Goal: Task Accomplishment & Management: Manage account settings

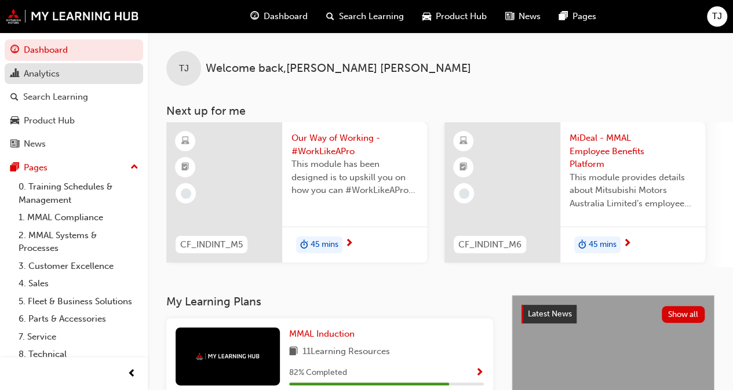
click at [58, 74] on div "Analytics" at bounding box center [42, 73] width 36 height 13
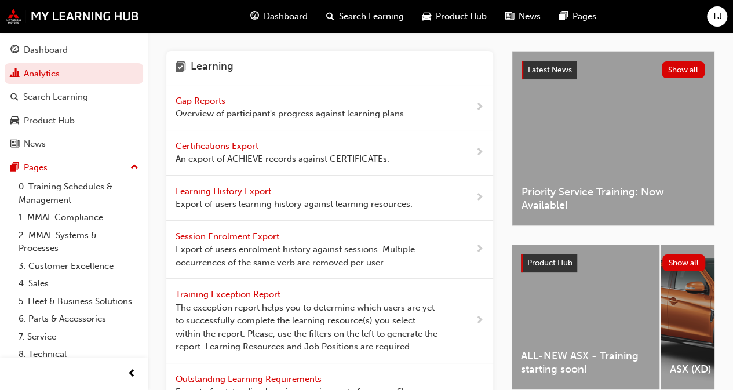
click at [219, 99] on span "Gap Reports" at bounding box center [202, 101] width 52 height 10
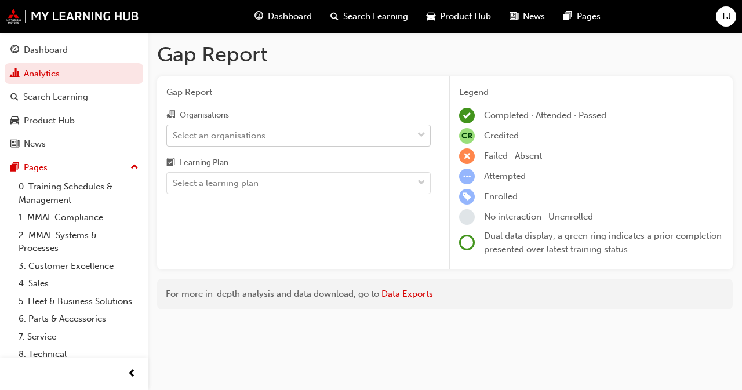
click at [224, 139] on div "Select an organisations" at bounding box center [219, 135] width 93 height 13
click at [174, 139] on input "Organisations Select an organisations" at bounding box center [173, 135] width 1 height 10
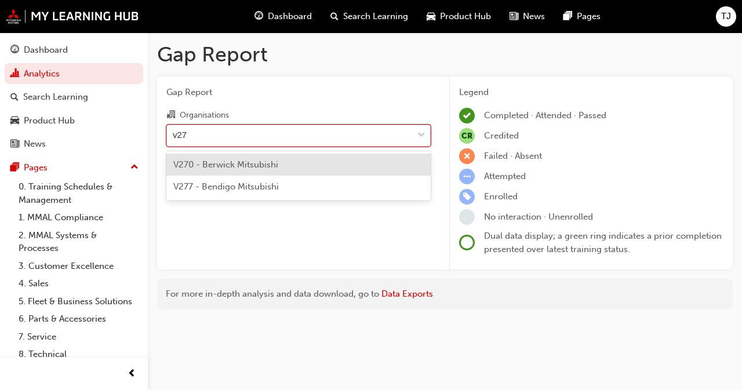
type input "v277"
click at [226, 167] on span "V277 - Bendigo Mitsubishi" at bounding box center [225, 164] width 105 height 10
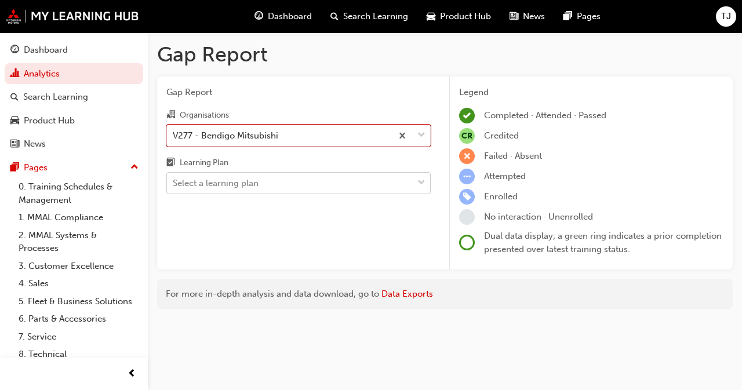
click at [227, 180] on div "Select a learning plan" at bounding box center [216, 183] width 86 height 13
click at [174, 180] on input "Learning Plan Select a learning plan" at bounding box center [173, 183] width 1 height 10
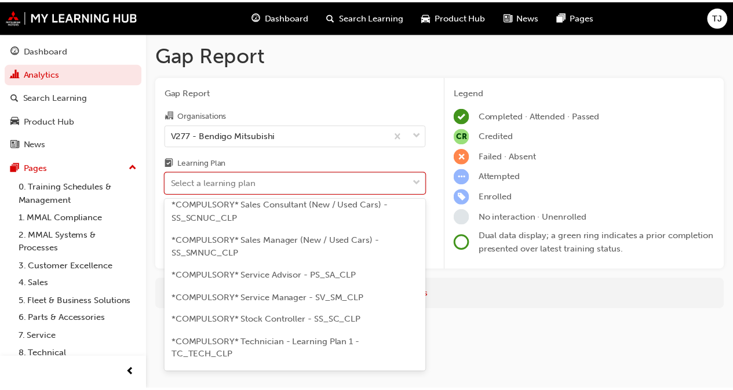
scroll to position [464, 0]
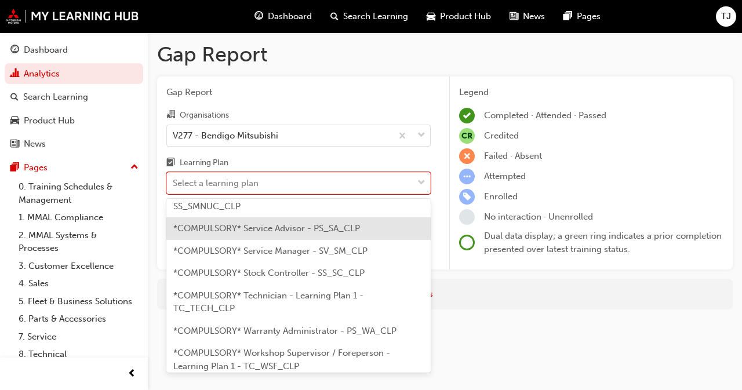
click at [240, 240] on div "*COMPULSORY* Service Advisor - PS_SA_CLP" at bounding box center [298, 228] width 264 height 23
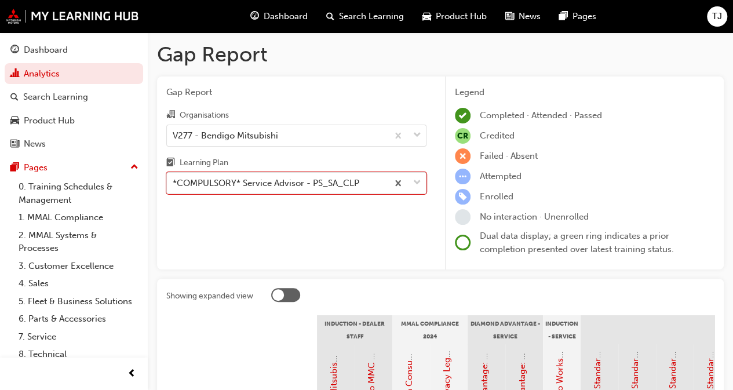
click at [265, 225] on div "Gap Report Organisations V277 - Bendigo Mitsubishi Learning Plan option *COMPUL…" at bounding box center [296, 174] width 279 height 194
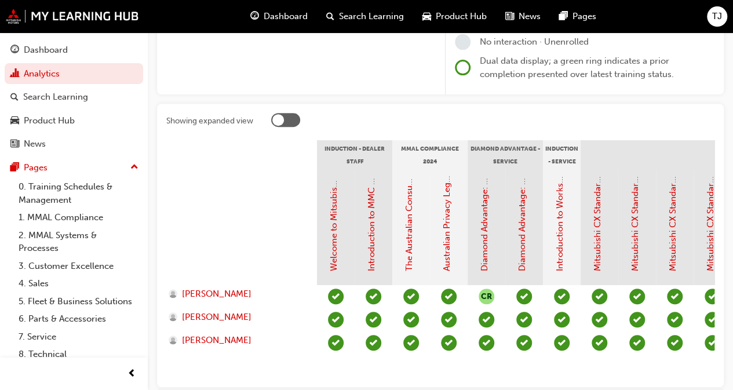
scroll to position [232, 0]
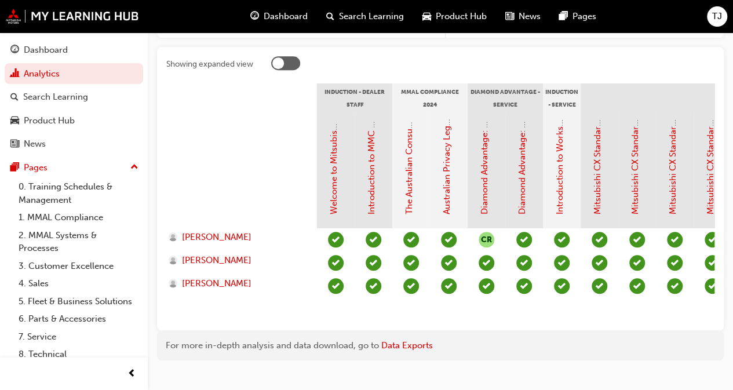
click at [217, 151] on div at bounding box center [241, 170] width 151 height 116
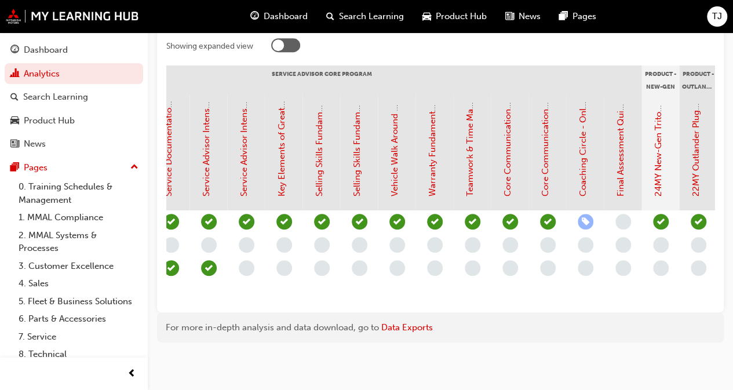
scroll to position [0, 1299]
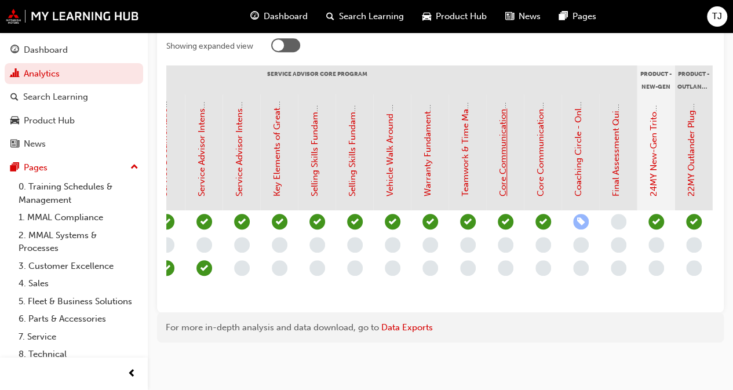
click at [505, 168] on link "Core Communication Skills - Face to Face Instructor Led Training (Service Advis…" at bounding box center [503, 1] width 10 height 392
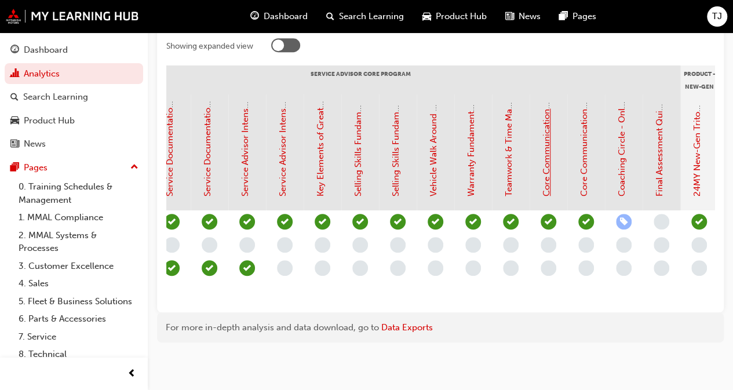
scroll to position [0, 1283]
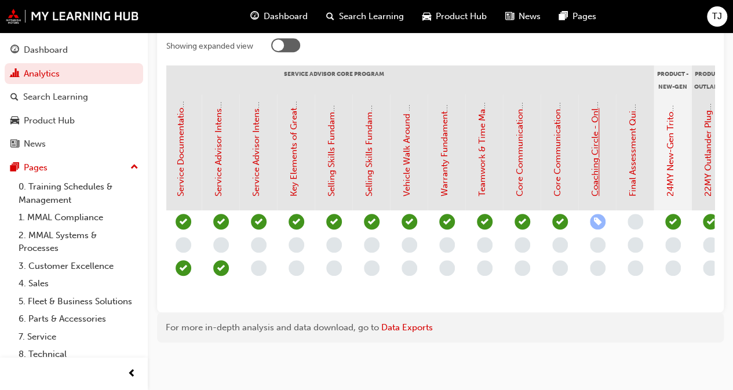
click at [595, 150] on link "Coaching Circle - Online Instructor Led Training (Service Advisor Core Program)" at bounding box center [596, 34] width 10 height 323
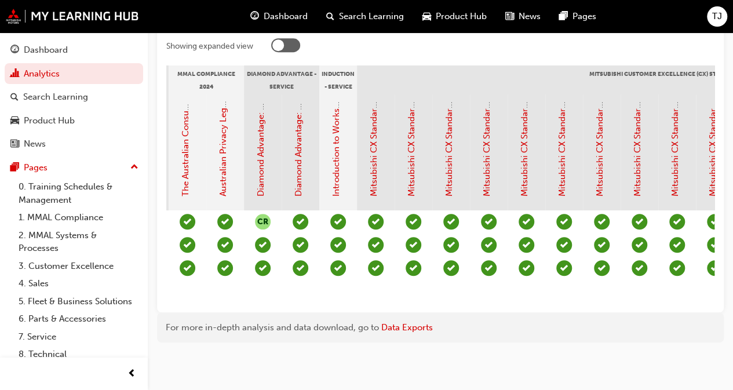
scroll to position [0, 0]
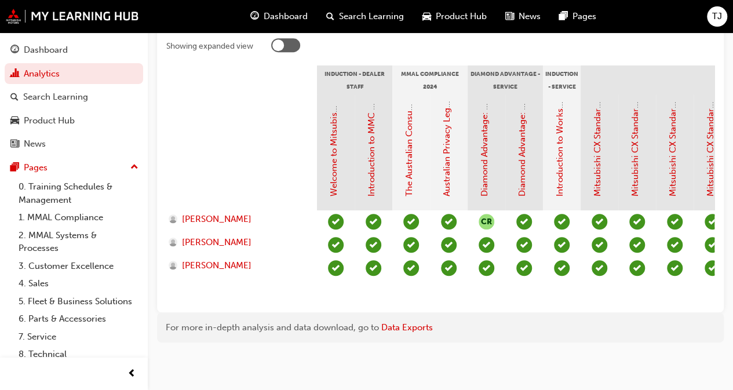
click at [220, 129] on div at bounding box center [241, 152] width 151 height 116
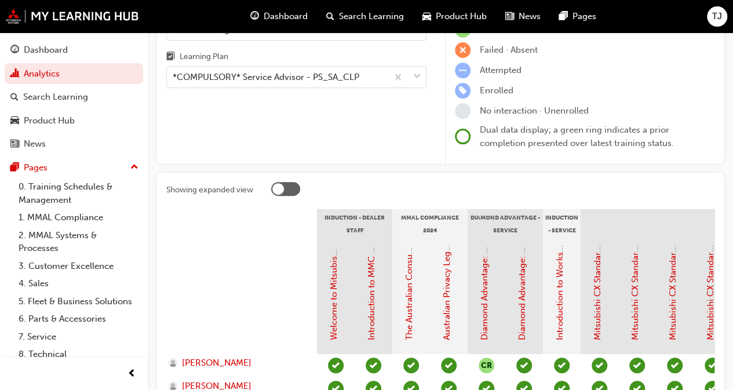
scroll to position [27, 0]
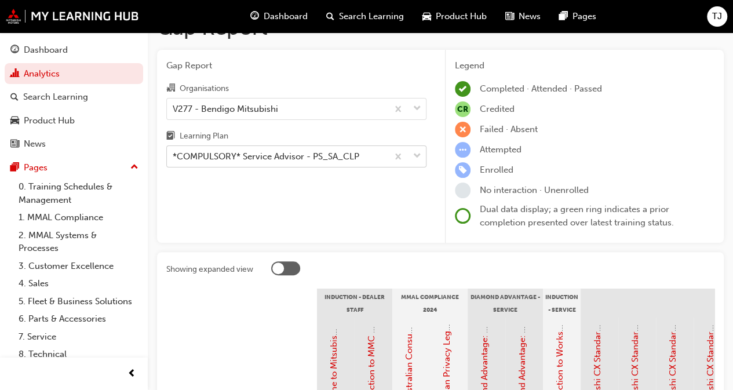
click at [253, 158] on div "*COMPULSORY* Service Advisor - PS_SA_CLP" at bounding box center [266, 156] width 187 height 13
click at [174, 158] on input "Learning Plan *COMPULSORY* Service Advisor - PS_SA_CLP" at bounding box center [173, 156] width 1 height 10
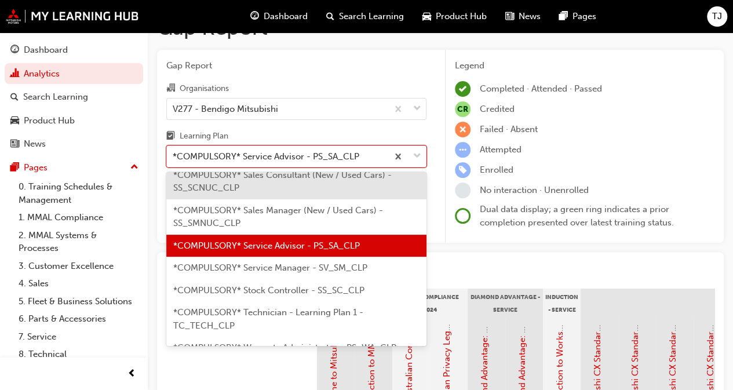
scroll to position [507, 0]
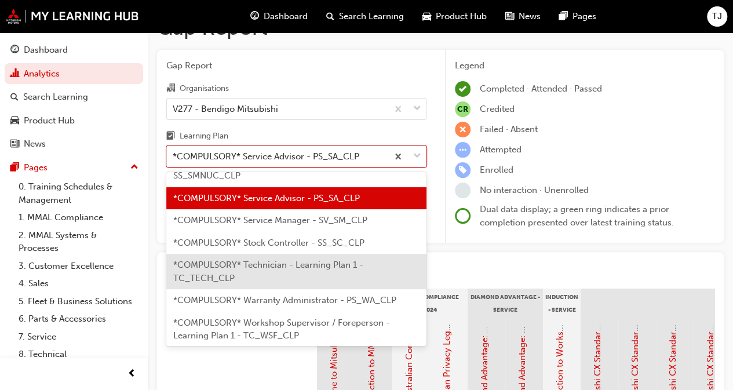
click at [218, 283] on span "*COMPULSORY* Technician - Learning Plan 1 - TC_TECH_CLP" at bounding box center [268, 272] width 190 height 24
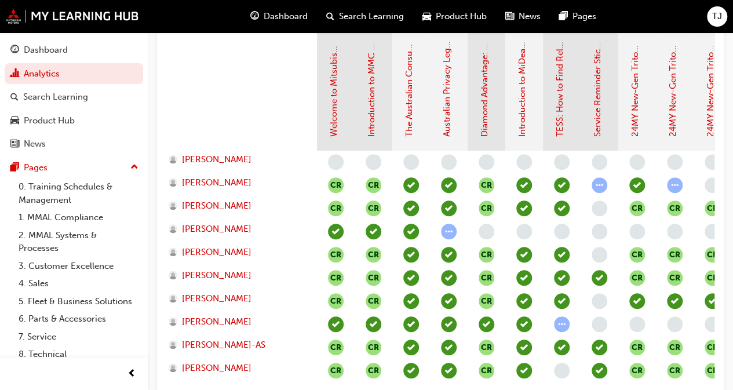
scroll to position [326, 0]
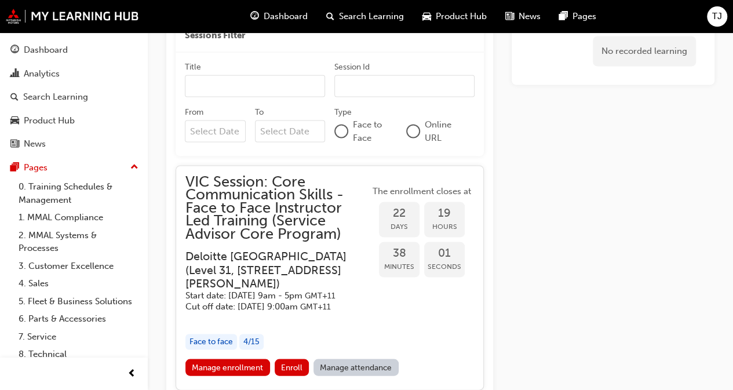
scroll to position [1058, 0]
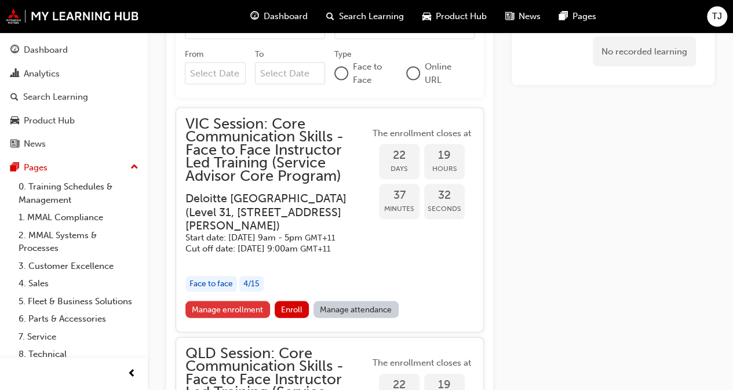
click at [231, 318] on link "Manage enrollment" at bounding box center [227, 309] width 85 height 17
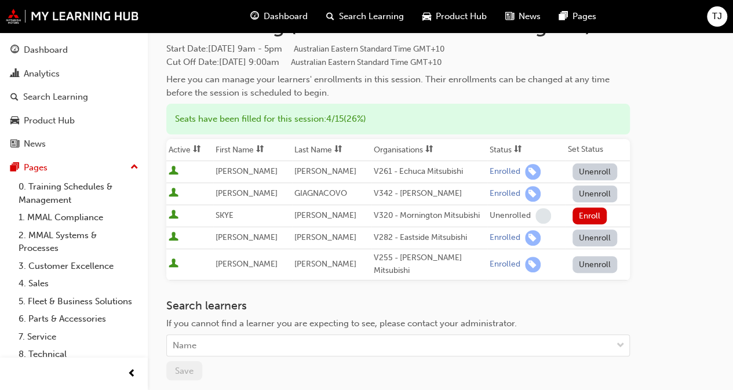
scroll to position [116, 0]
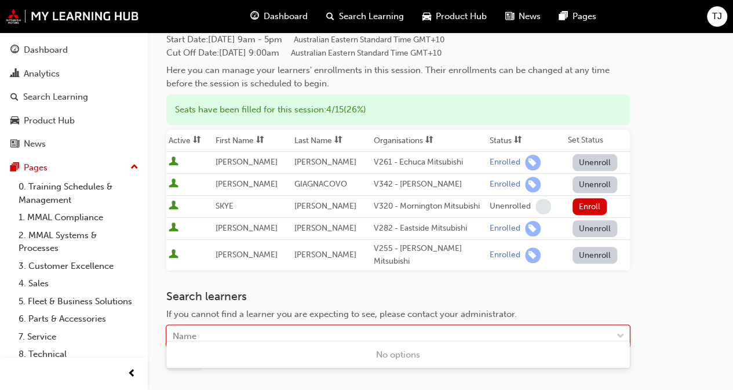
click at [221, 326] on div "Name" at bounding box center [389, 336] width 445 height 20
type input "mcc"
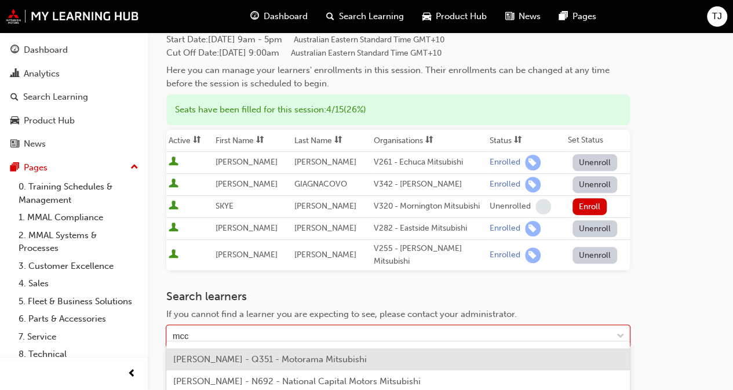
scroll to position [232, 0]
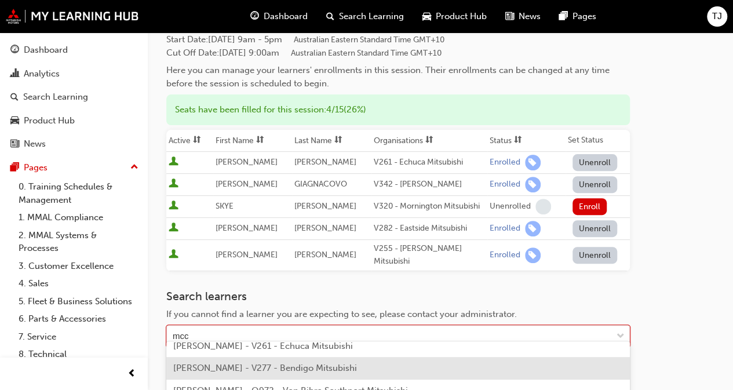
click at [263, 374] on div "[PERSON_NAME] - V277 - Bendigo Mitsubishi" at bounding box center [398, 368] width 464 height 23
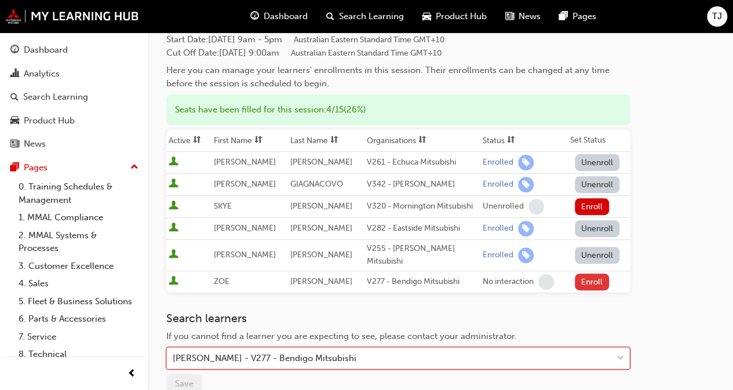
click at [591, 274] on button "Enroll" at bounding box center [592, 282] width 35 height 17
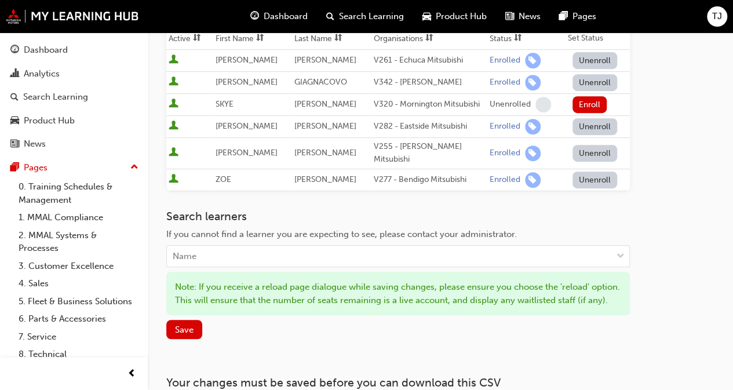
scroll to position [290, 0]
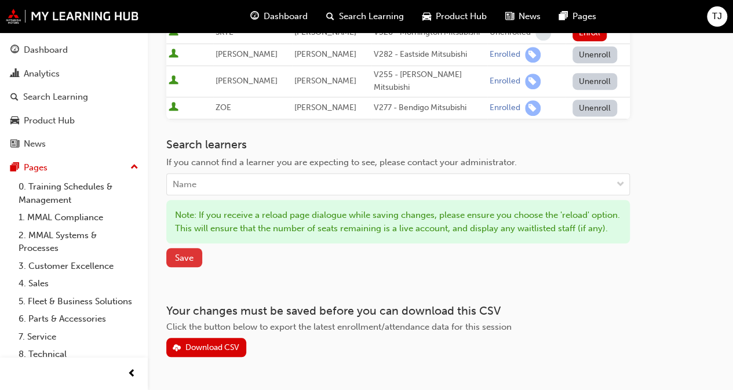
click at [180, 261] on span "Save" at bounding box center [184, 258] width 19 height 10
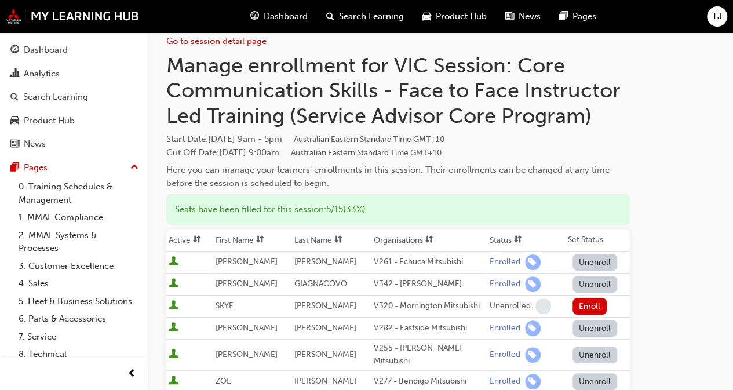
scroll to position [0, 0]
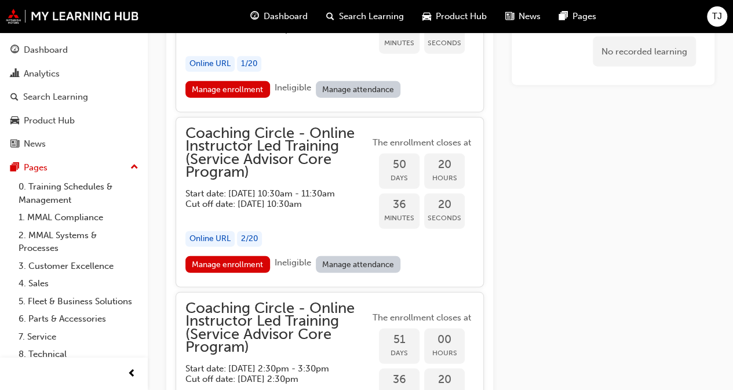
scroll to position [1503, 0]
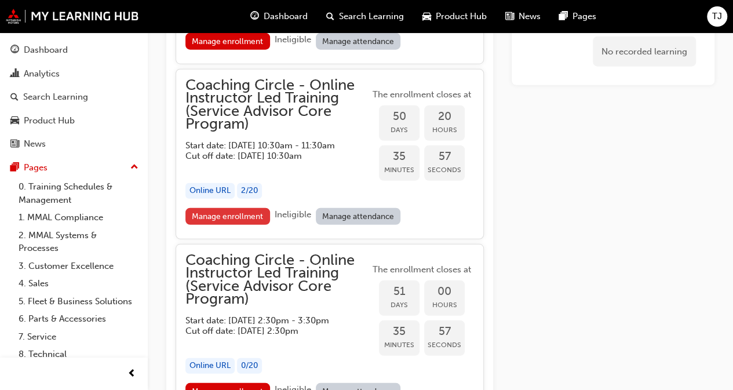
click at [217, 225] on link "Manage enrollment" at bounding box center [227, 216] width 85 height 17
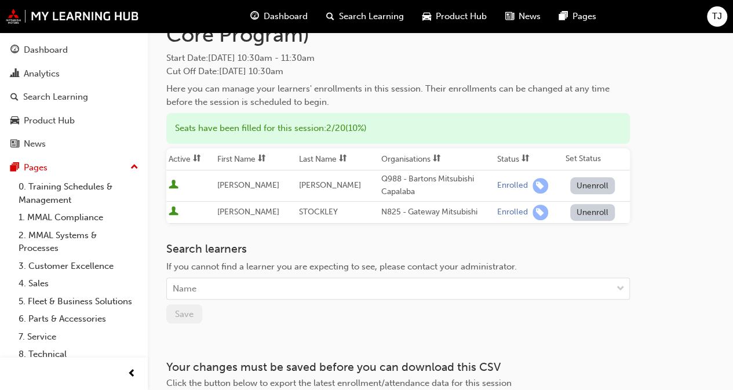
scroll to position [116, 0]
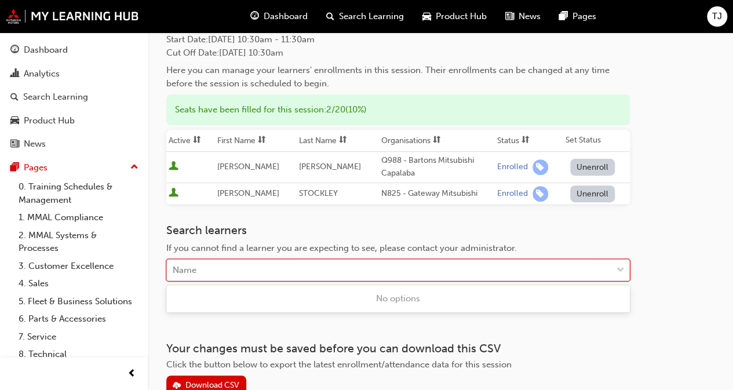
click at [234, 272] on div "Name" at bounding box center [389, 270] width 445 height 20
type input "mcc"
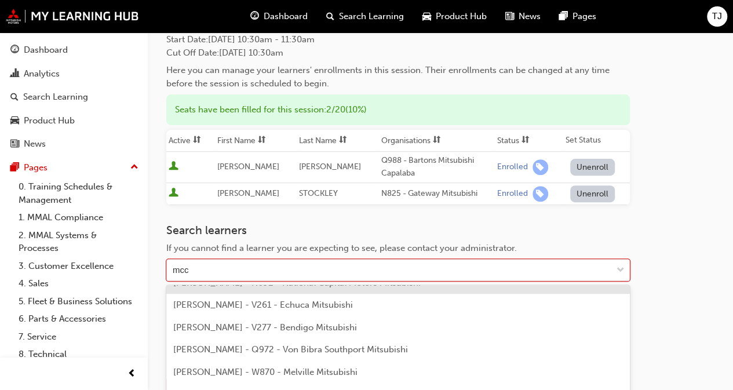
scroll to position [232, 0]
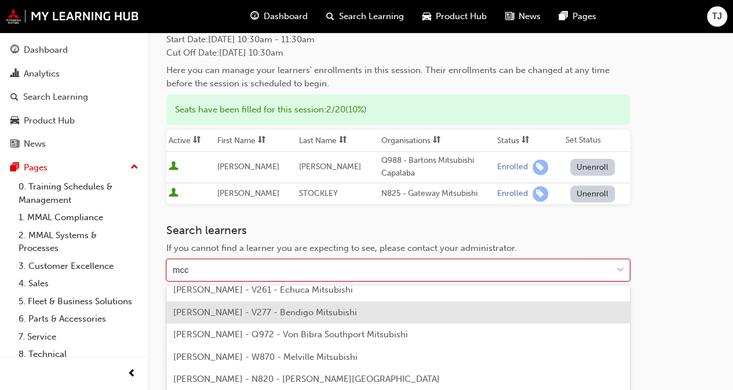
click at [223, 316] on span "[PERSON_NAME] - V277 - Bendigo Mitsubishi" at bounding box center [265, 312] width 184 height 10
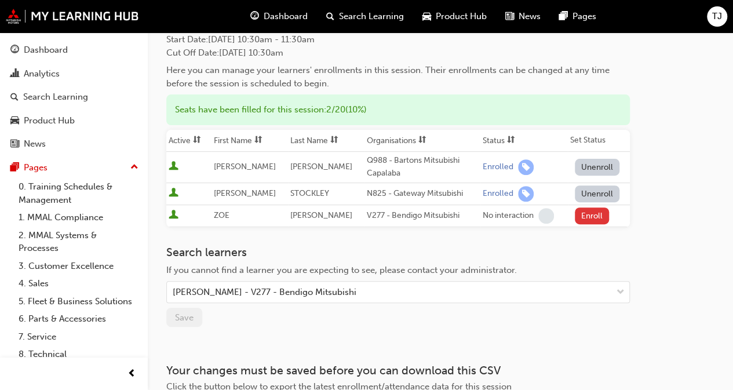
click at [587, 221] on button "Enroll" at bounding box center [592, 215] width 35 height 17
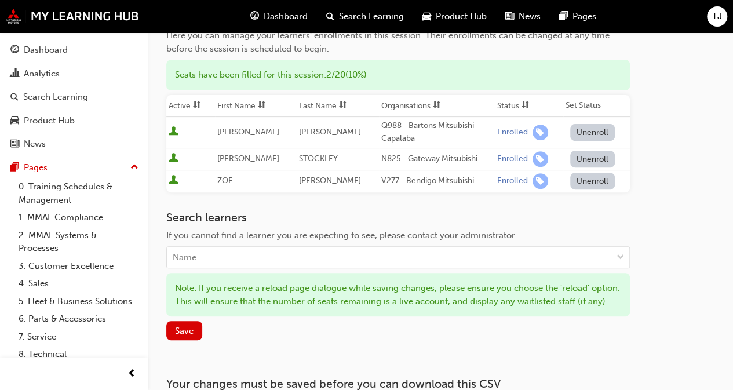
scroll to position [174, 0]
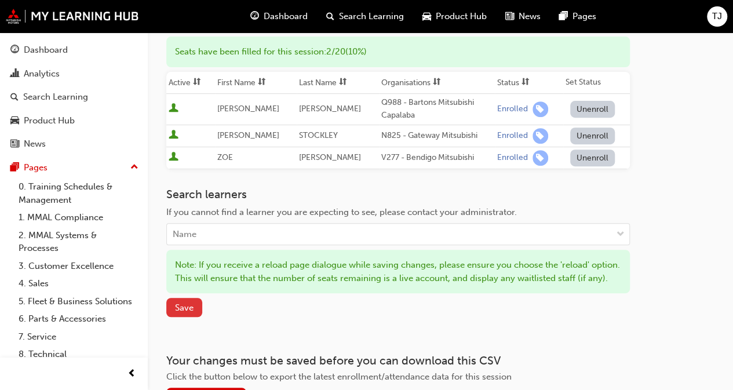
click at [176, 317] on button "Save" at bounding box center [184, 307] width 36 height 19
